Goal: Find specific page/section

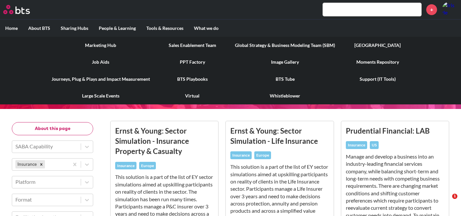
scroll to position [78, 0]
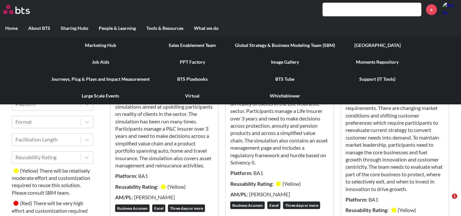
click at [272, 45] on link "Global Strategy & Business Modeling Team (SBM)" at bounding box center [285, 45] width 111 height 17
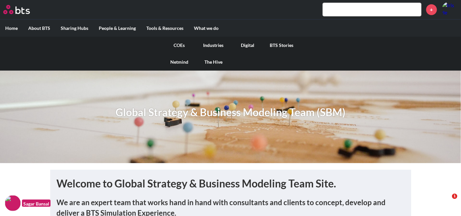
click at [247, 44] on link "Digital" at bounding box center [248, 45] width 34 height 17
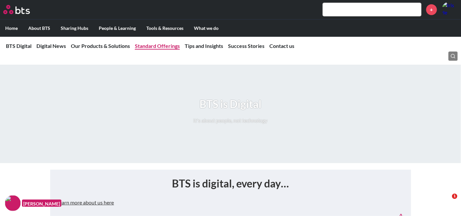
click at [140, 44] on link "Standard Offerings" at bounding box center [157, 46] width 45 height 6
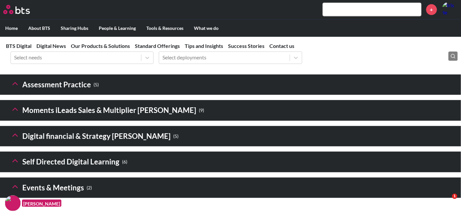
scroll to position [987, 0]
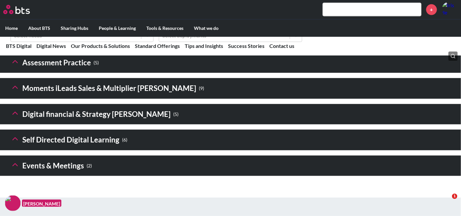
click at [18, 118] on icon at bounding box center [15, 113] width 9 height 9
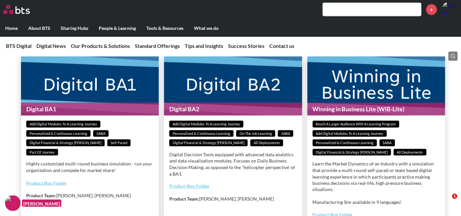
scroll to position [1097, 0]
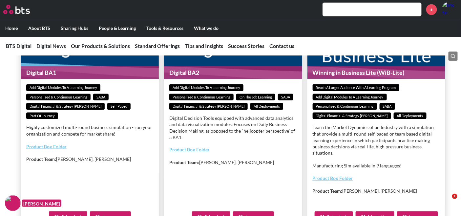
click at [61, 149] on link "Product Box Folder" at bounding box center [46, 147] width 40 height 6
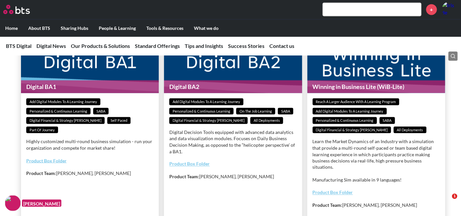
scroll to position [1024, 0]
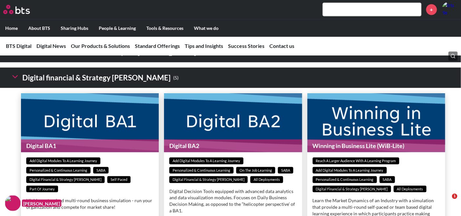
click at [18, 81] on icon at bounding box center [15, 76] width 9 height 9
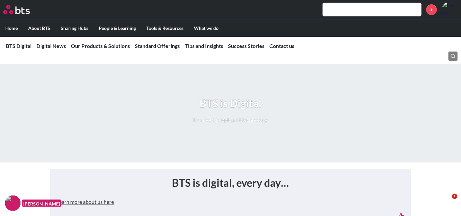
scroll to position [0, 0]
